Goal: Task Accomplishment & Management: Manage account settings

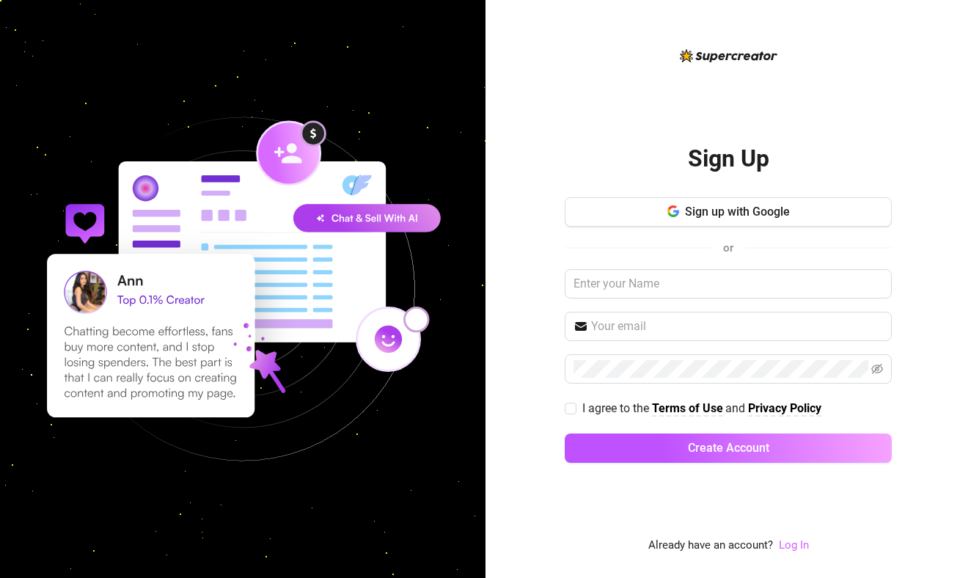
click at [797, 544] on link "Log In" at bounding box center [794, 544] width 30 height 13
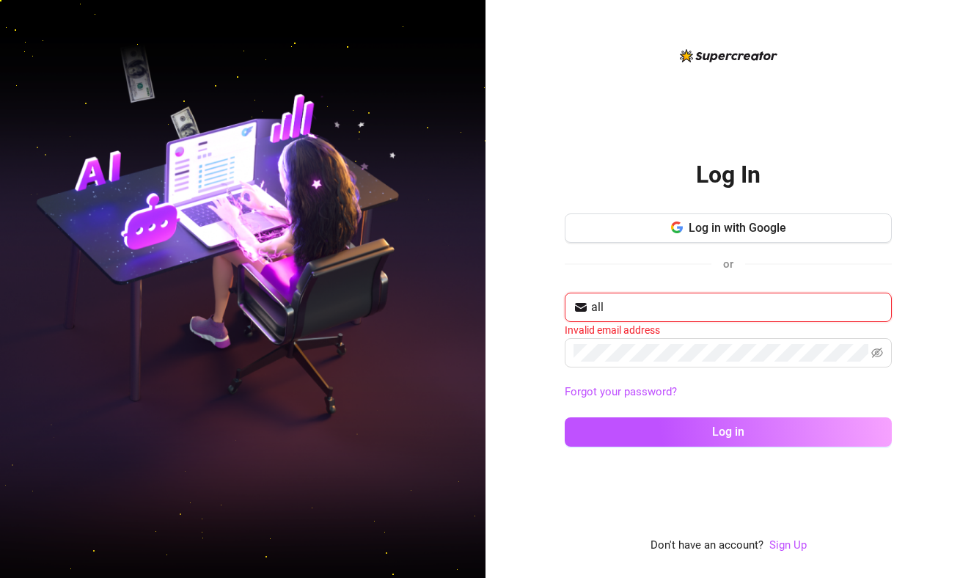
click at [878, 304] on input "all" at bounding box center [737, 308] width 292 height 18
type input "[EMAIL_ADDRESS][DOMAIN_NAME]"
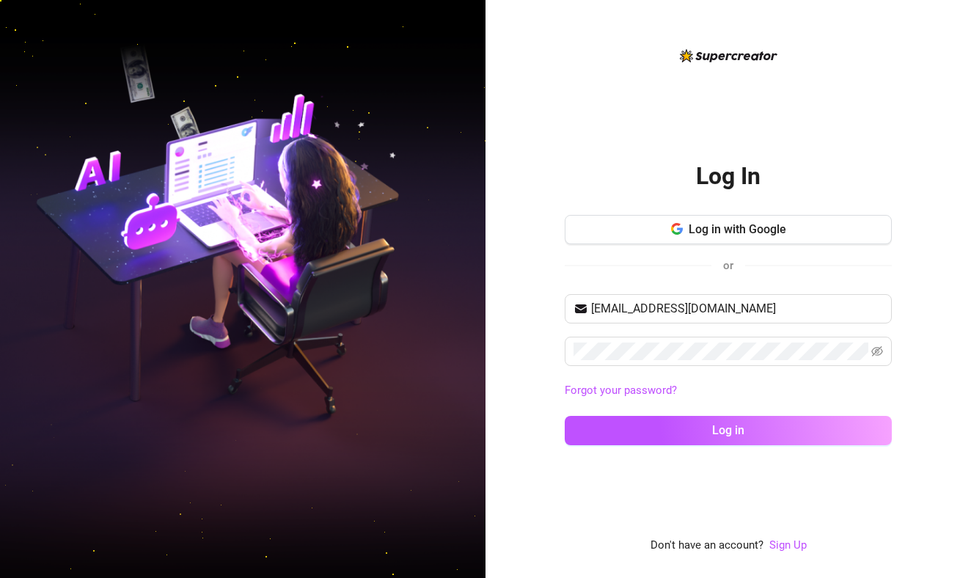
click at [744, 406] on div "[EMAIL_ADDRESS][DOMAIN_NAME] Forgot your password? Log in" at bounding box center [728, 376] width 327 height 164
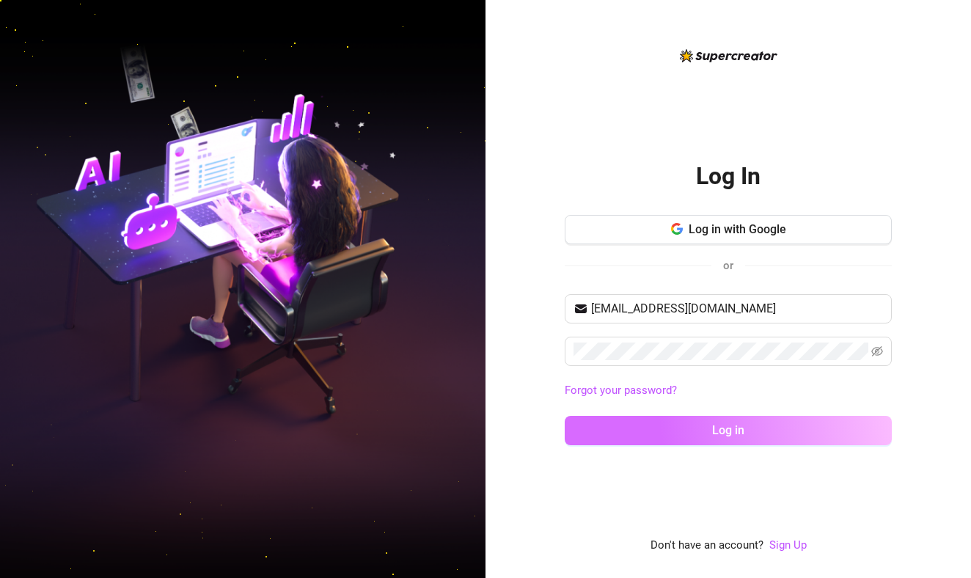
click at [750, 426] on button "Log in" at bounding box center [728, 430] width 327 height 29
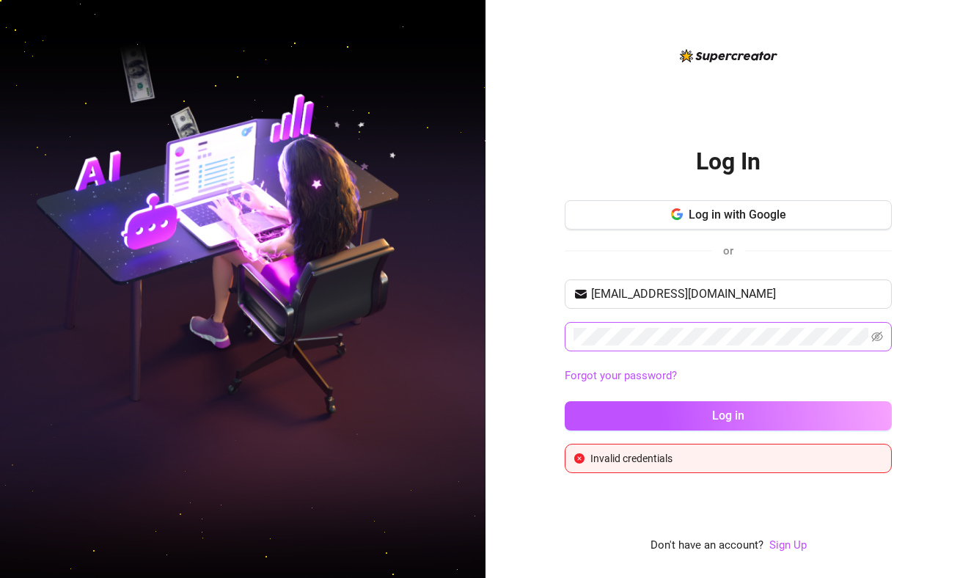
click at [887, 344] on span at bounding box center [728, 336] width 327 height 29
click at [885, 340] on span at bounding box center [728, 336] width 327 height 29
click at [875, 338] on icon "eye-invisible" at bounding box center [877, 337] width 12 height 12
click at [810, 216] on button "Log in with Google" at bounding box center [728, 214] width 327 height 29
